Goal: Check status: Check status

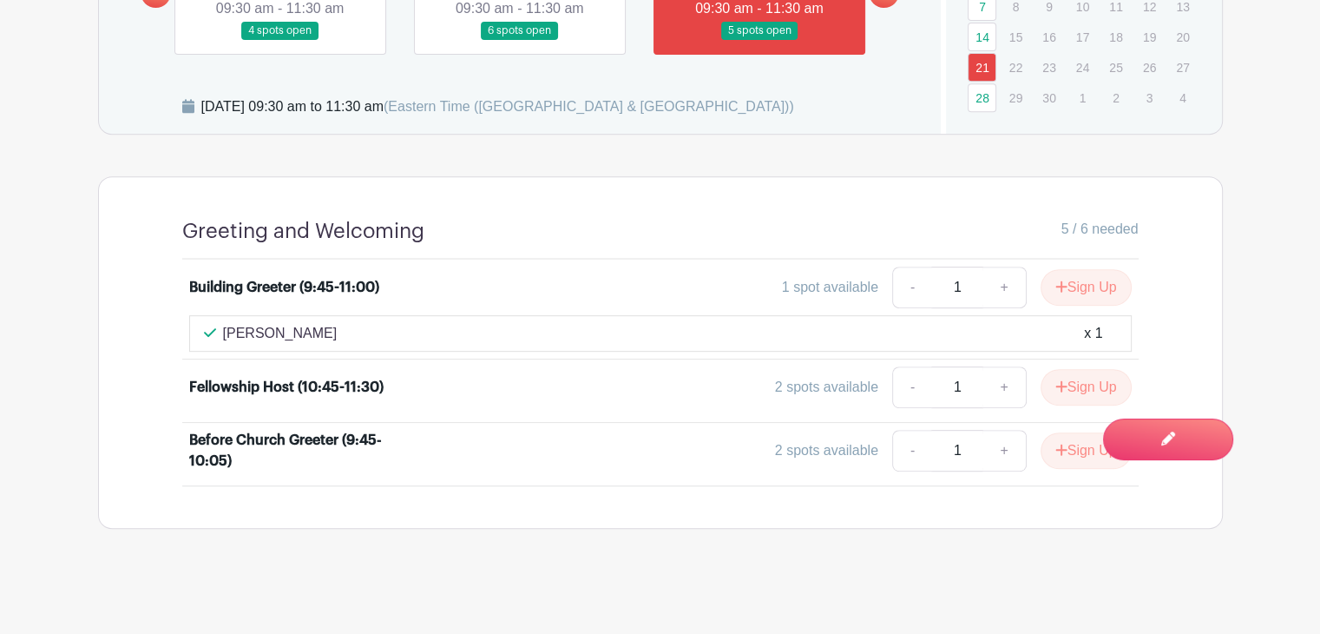
scroll to position [676, 0]
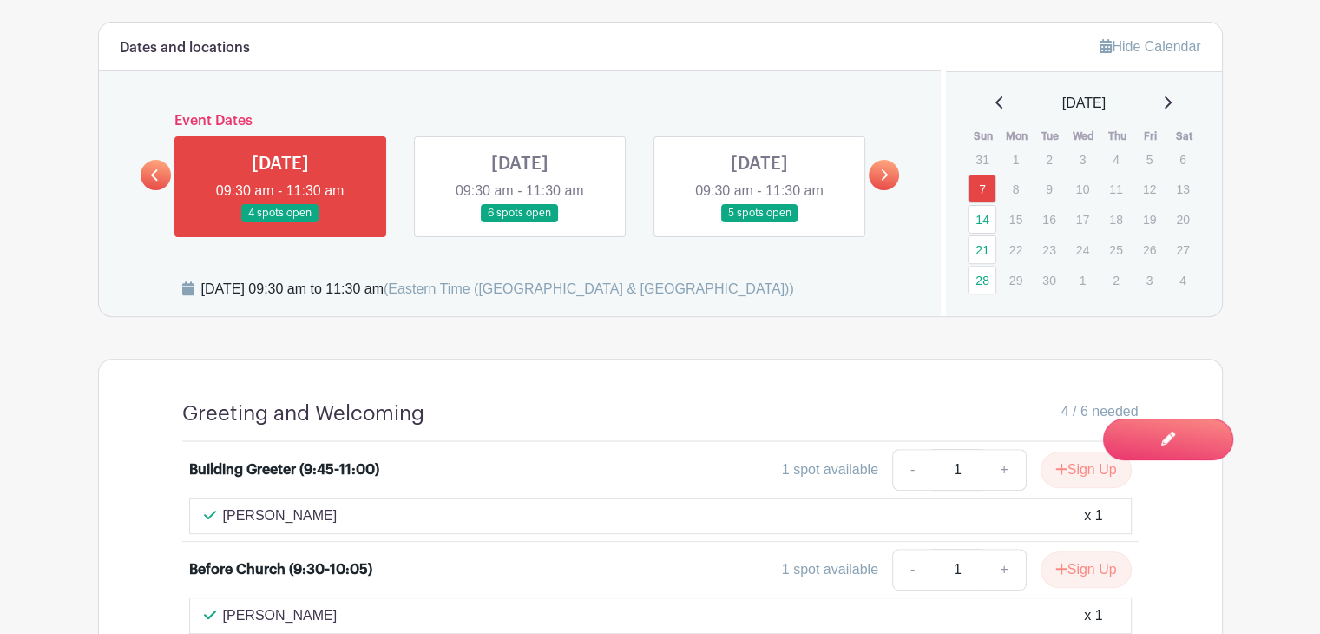
scroll to position [538, 0]
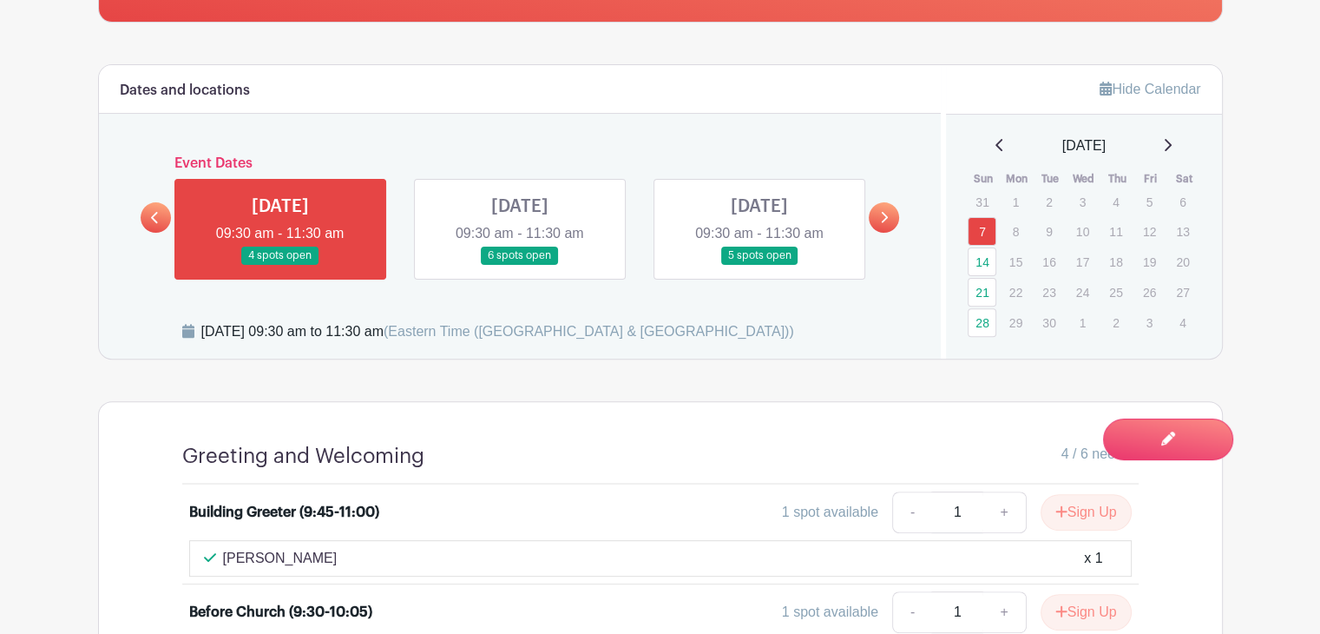
click at [520, 265] on link at bounding box center [520, 265] width 0 height 0
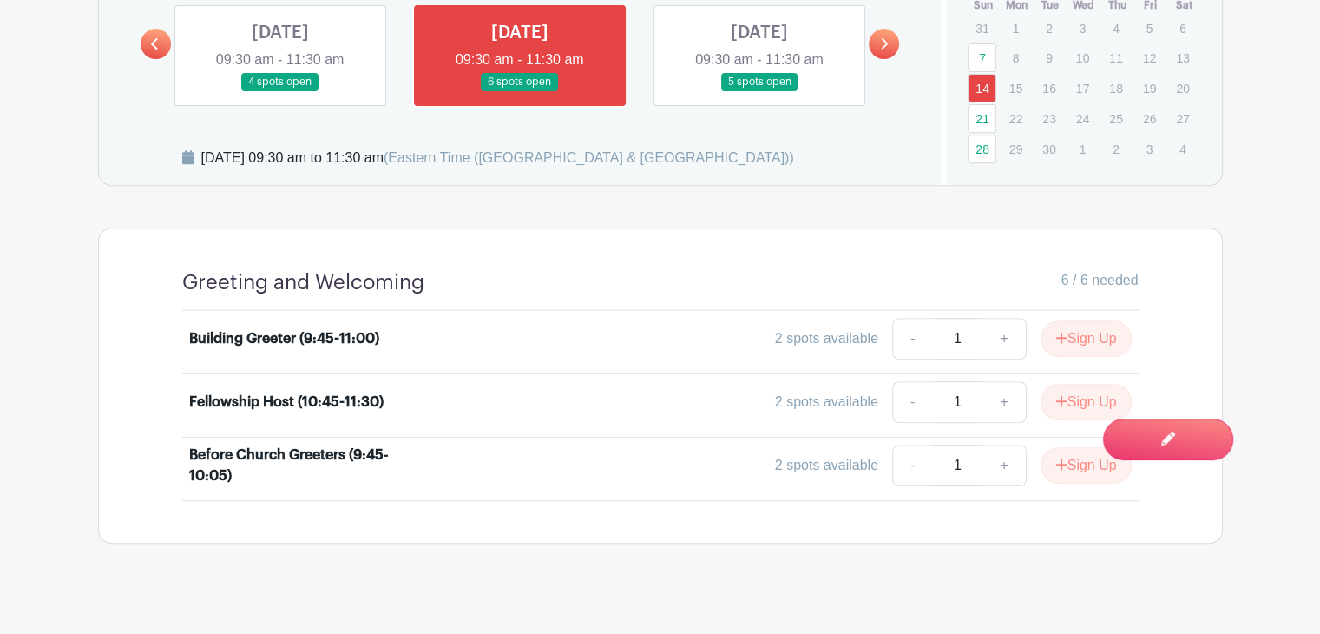
scroll to position [625, 0]
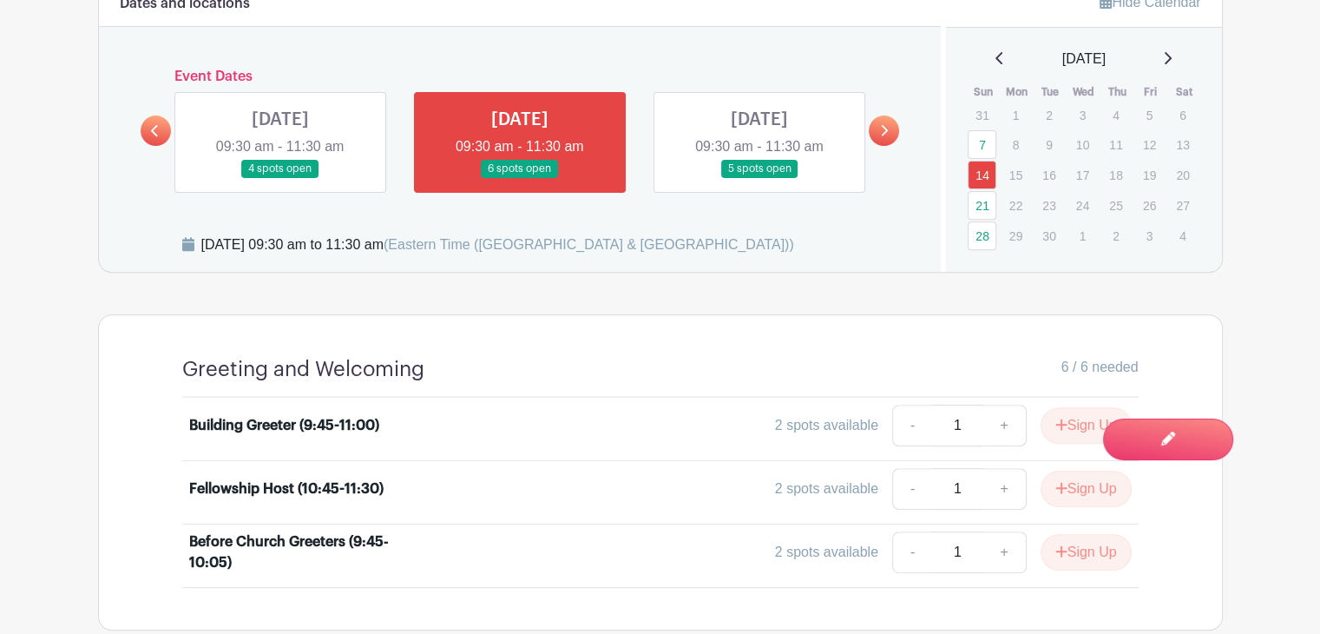
click at [760, 178] on link at bounding box center [760, 178] width 0 height 0
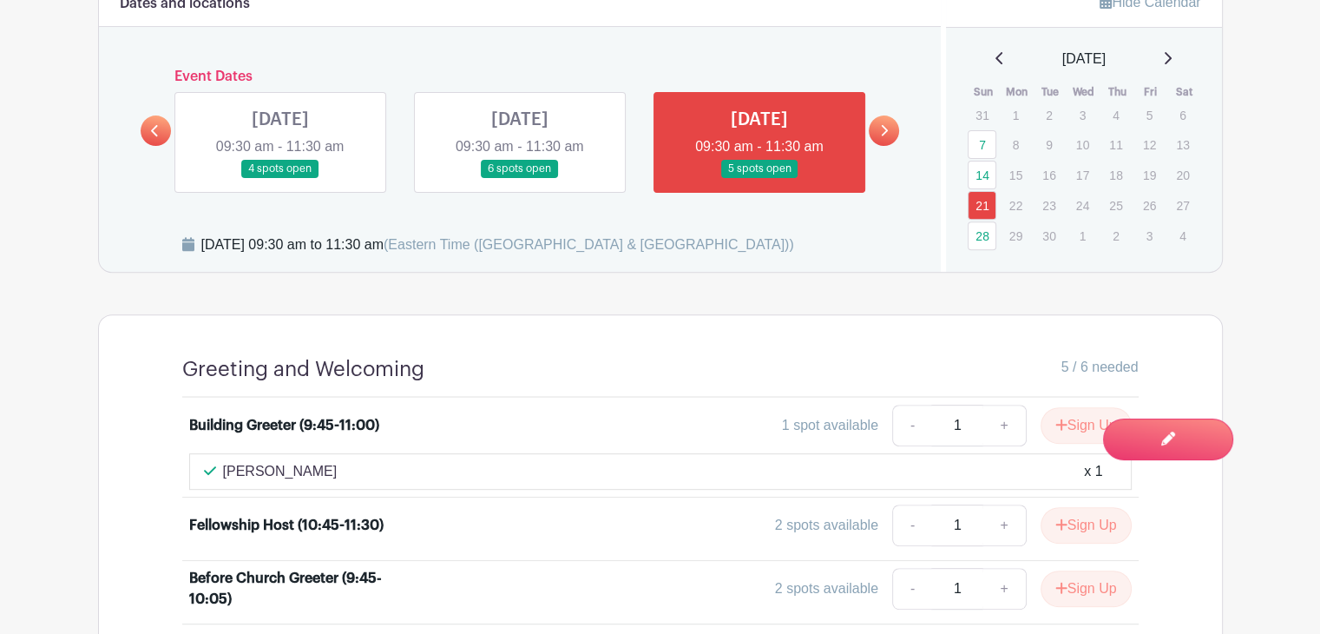
scroll to position [712, 0]
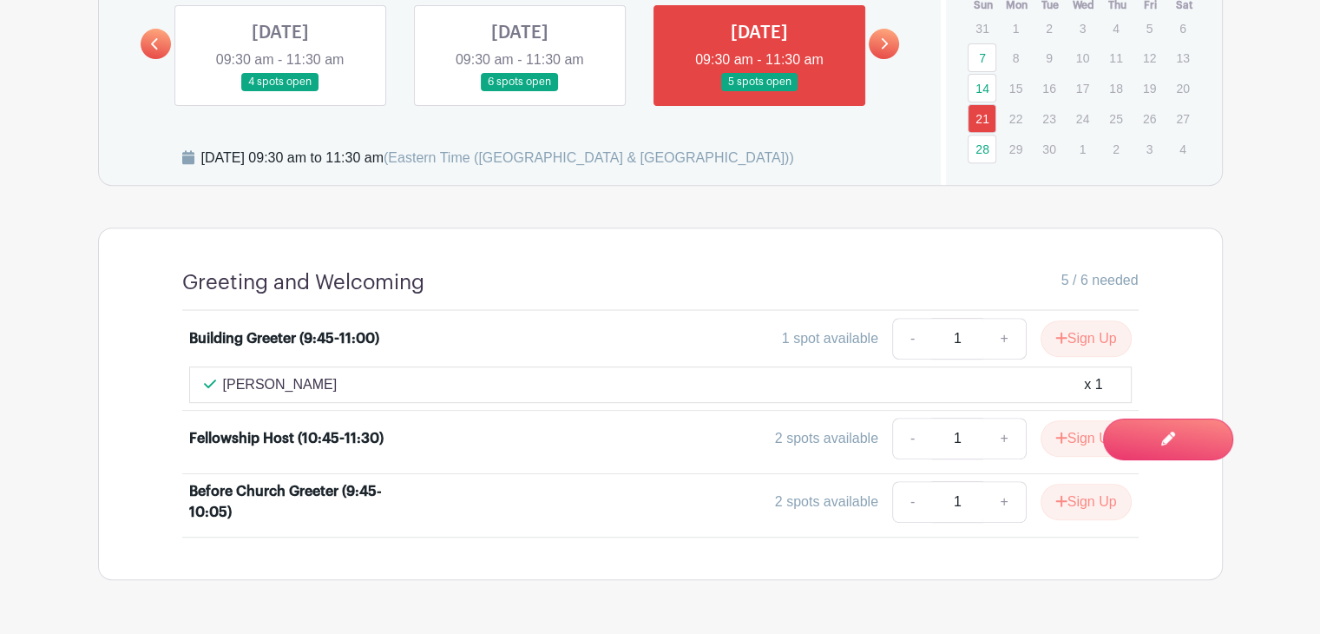
click at [880, 38] on icon at bounding box center [884, 43] width 8 height 13
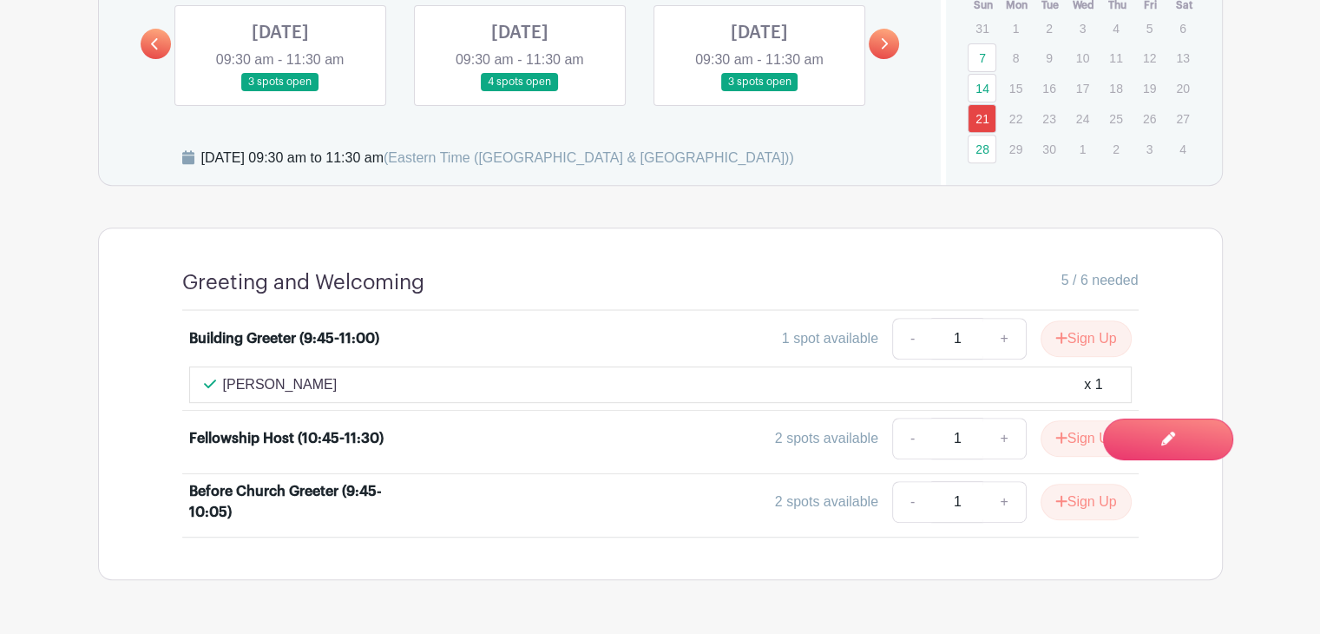
click at [148, 50] on link at bounding box center [156, 44] width 30 height 30
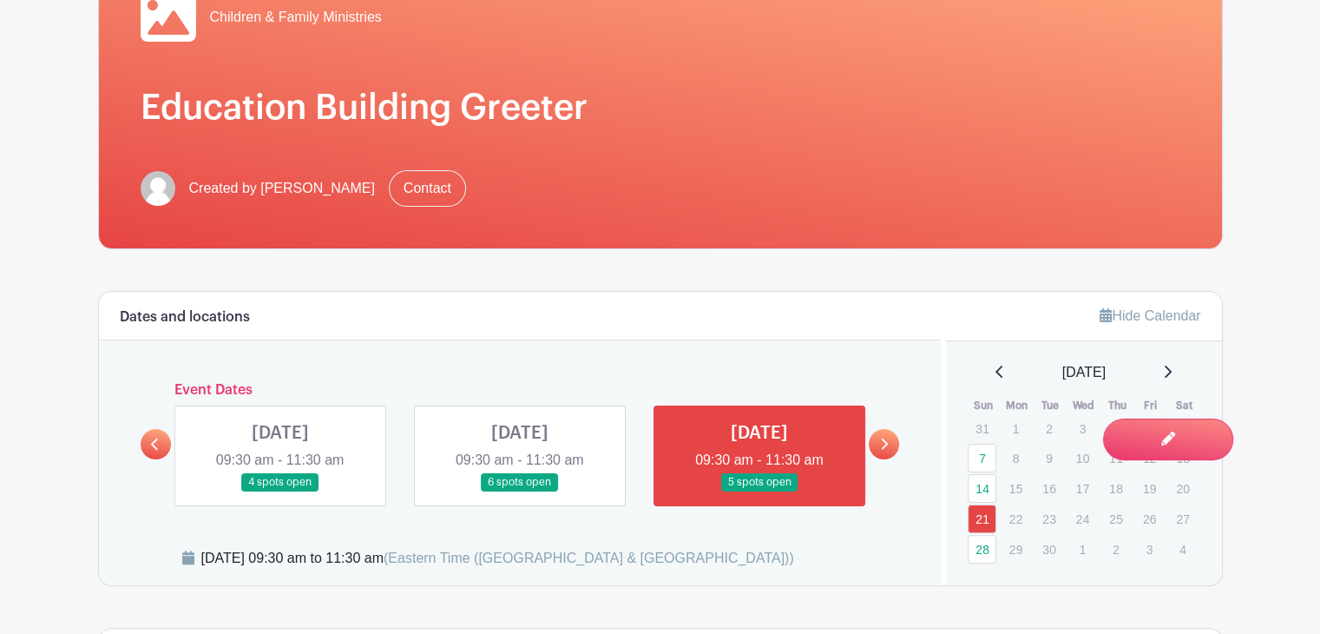
scroll to position [278, 0]
